Goal: Transaction & Acquisition: Book appointment/travel/reservation

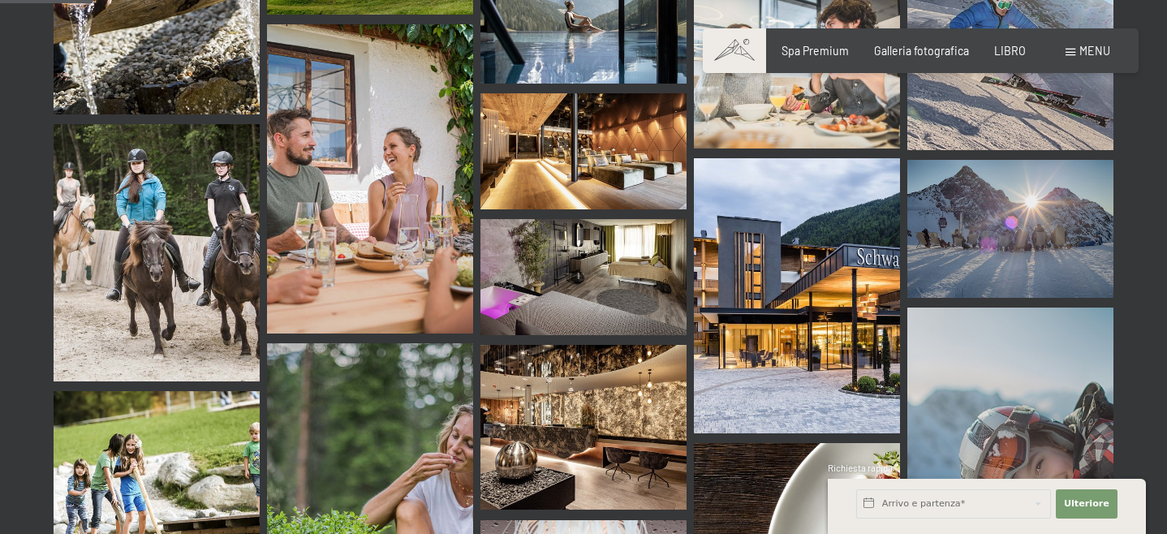
scroll to position [1321, 0]
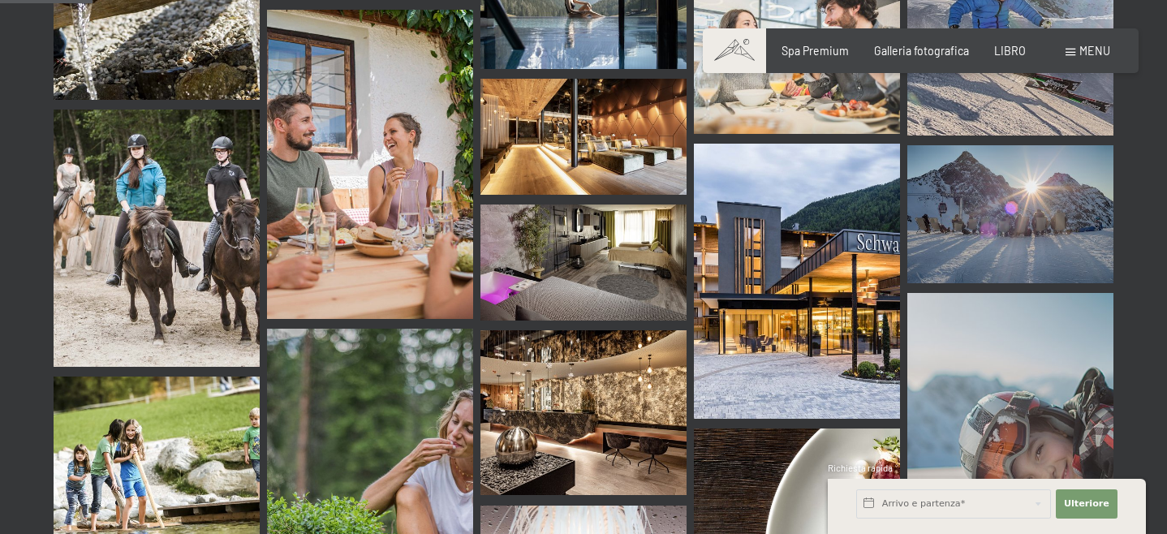
click at [605, 257] on img at bounding box center [583, 262] width 206 height 116
click at [908, 54] on font "Galleria fotografica" at bounding box center [921, 48] width 95 height 14
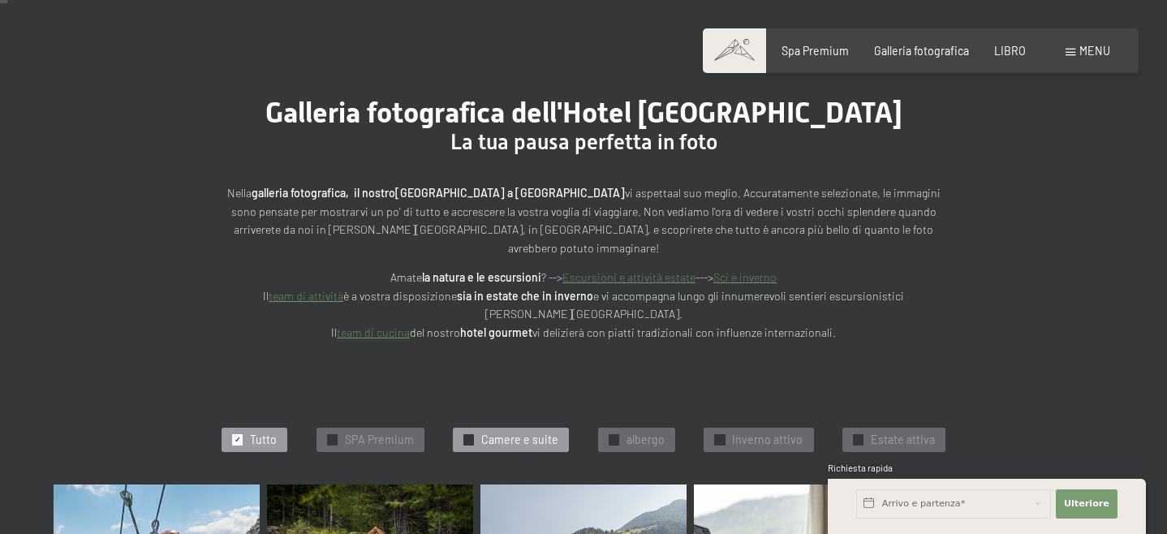
click at [553, 433] on font "Camere e suite" at bounding box center [519, 440] width 77 height 14
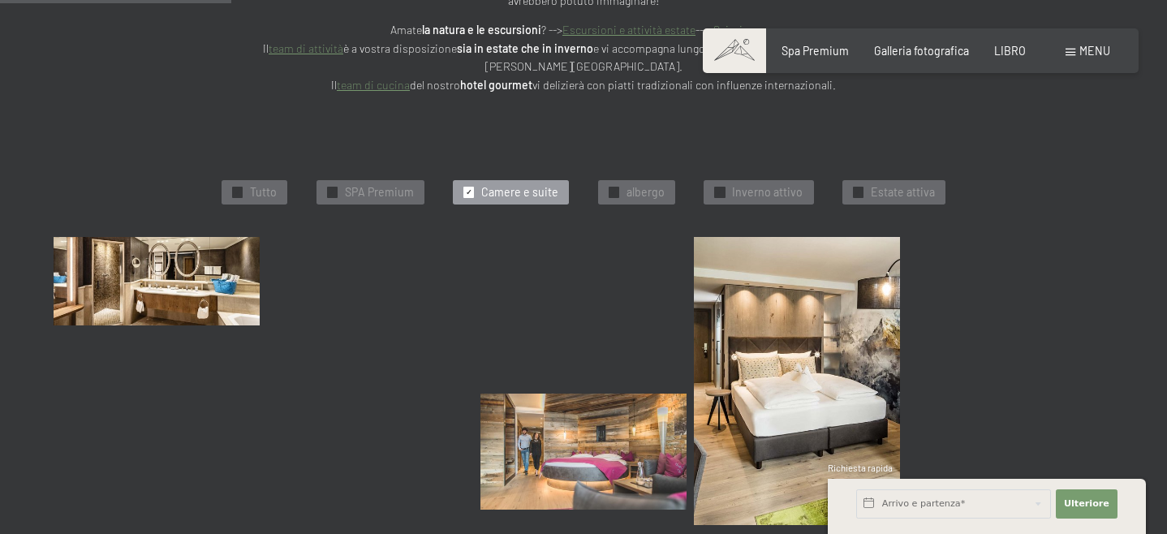
scroll to position [364, 0]
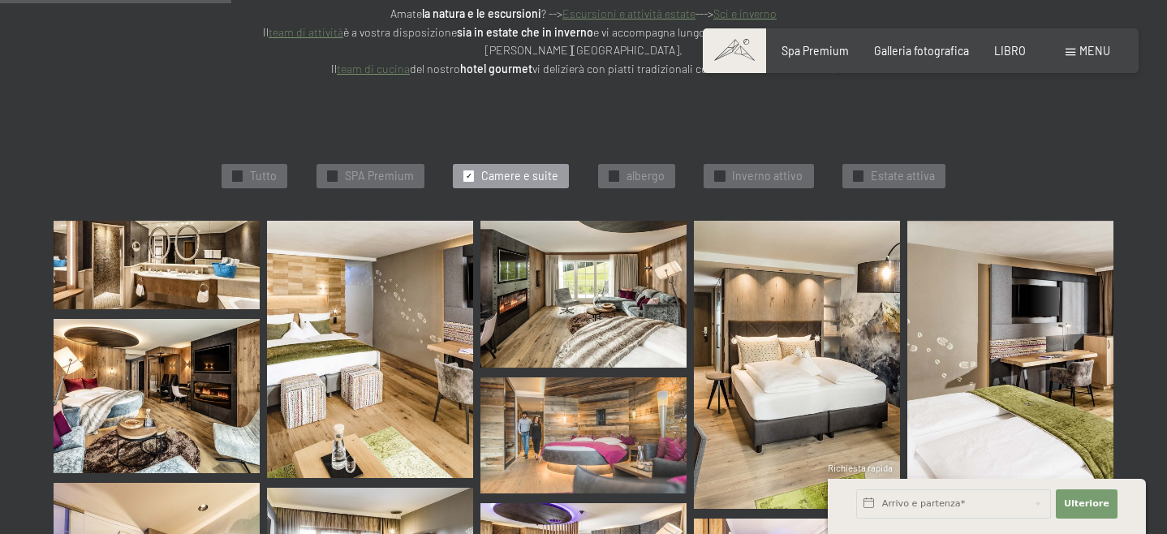
click at [170, 241] on img at bounding box center [157, 265] width 206 height 88
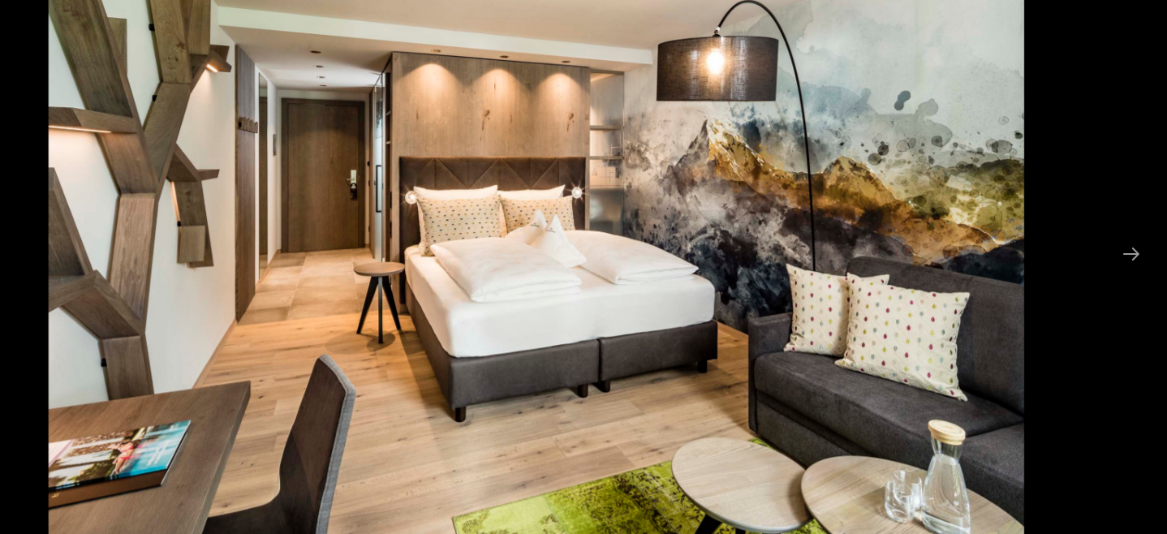
scroll to position [364, 0]
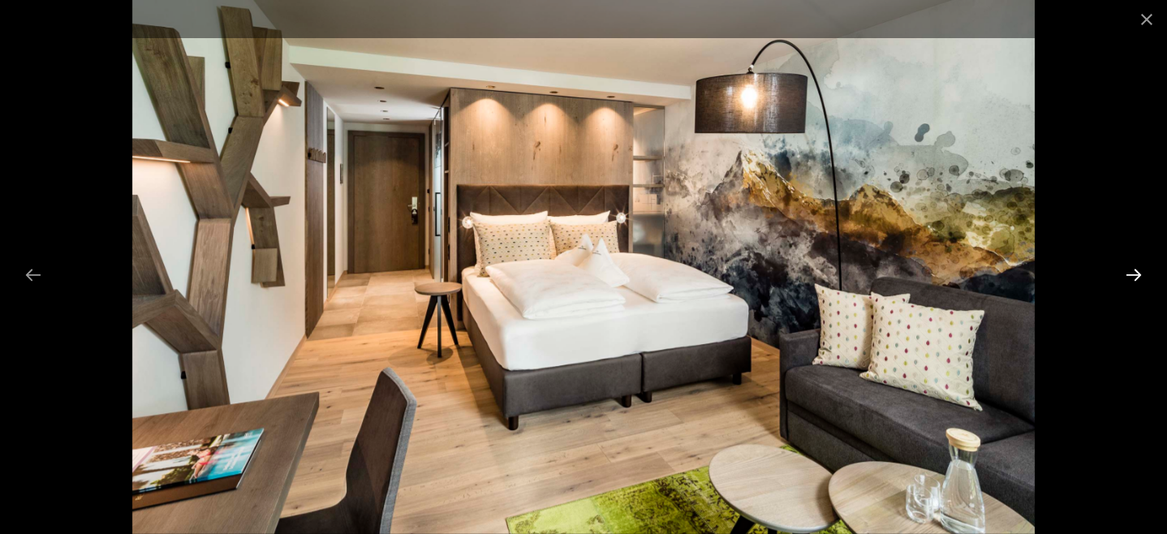
click at [1138, 273] on button "Next slide" at bounding box center [1134, 275] width 34 height 32
